Goal: Transaction & Acquisition: Purchase product/service

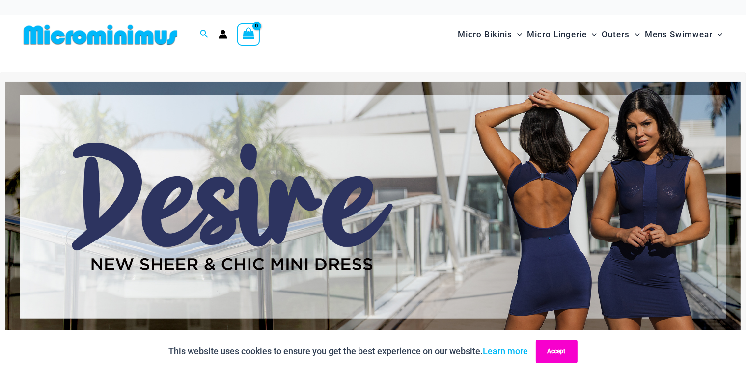
click at [562, 351] on button "Accept" at bounding box center [557, 352] width 42 height 24
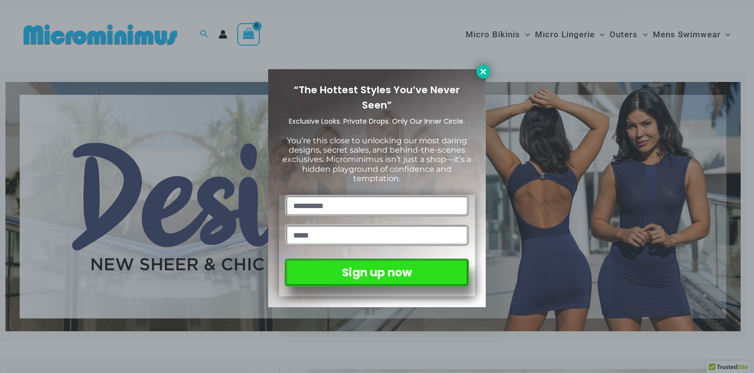
click at [481, 73] on icon at bounding box center [482, 71] width 5 height 5
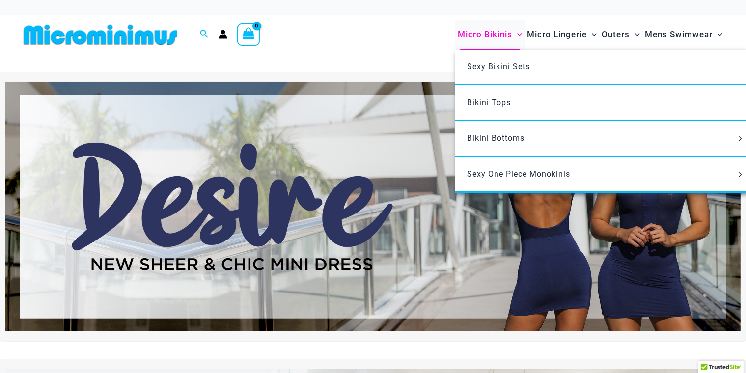
click at [483, 35] on span "Micro Bikinis" at bounding box center [485, 34] width 54 height 25
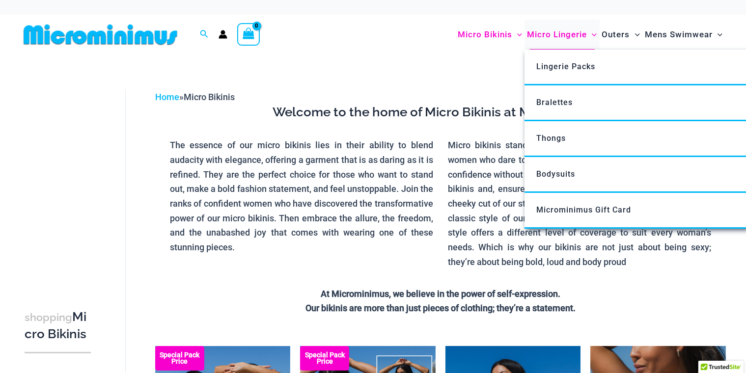
click at [572, 36] on span "Micro Lingerie" at bounding box center [557, 34] width 60 height 25
